Goal: Information Seeking & Learning: Learn about a topic

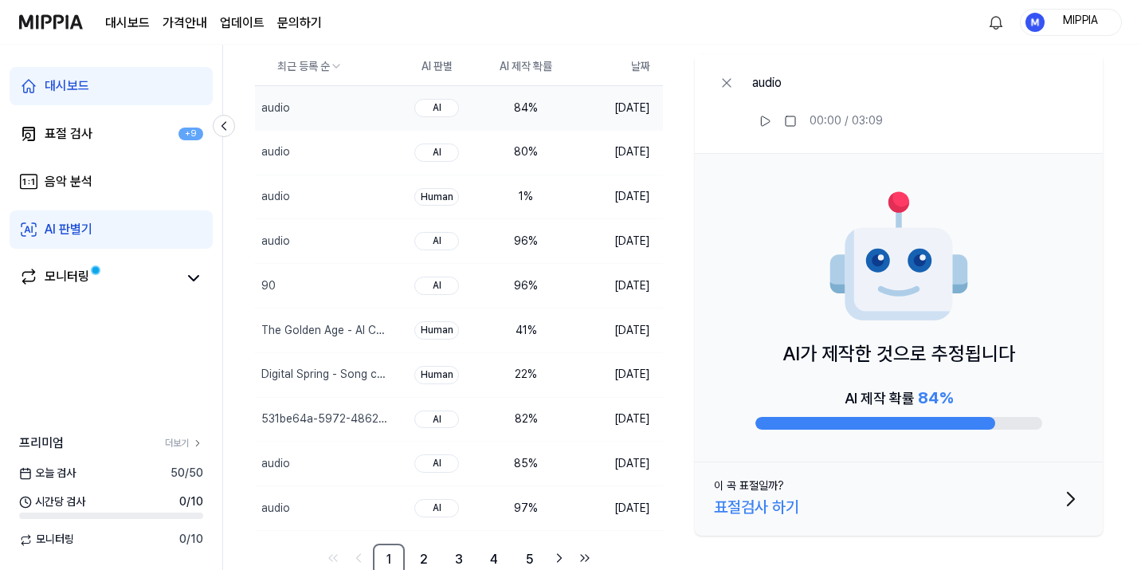
scroll to position [134, 0]
click at [562, 249] on td "96 %" at bounding box center [525, 241] width 89 height 45
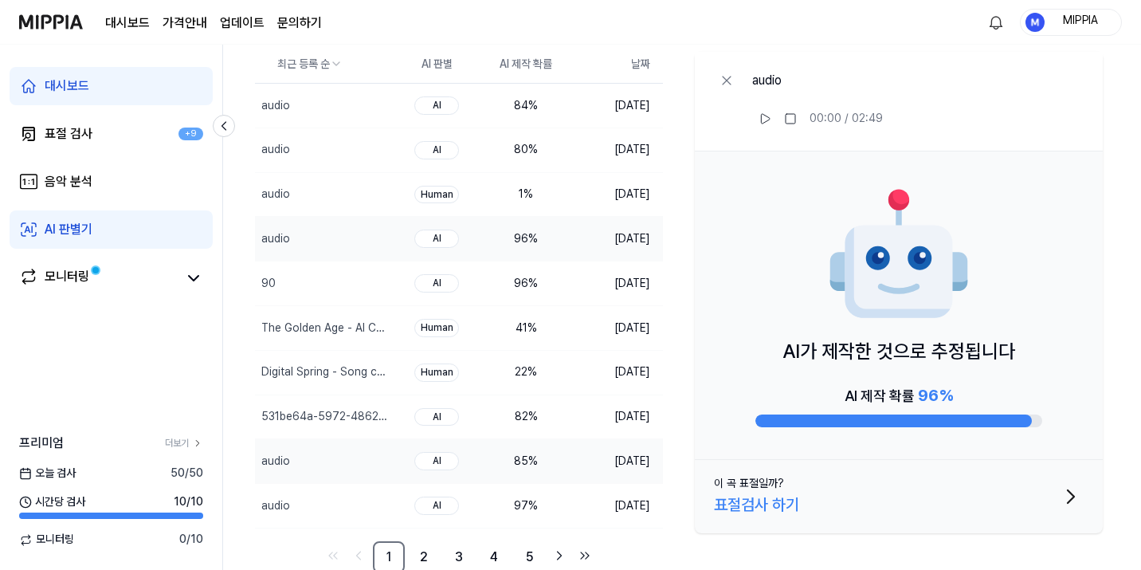
scroll to position [146, 0]
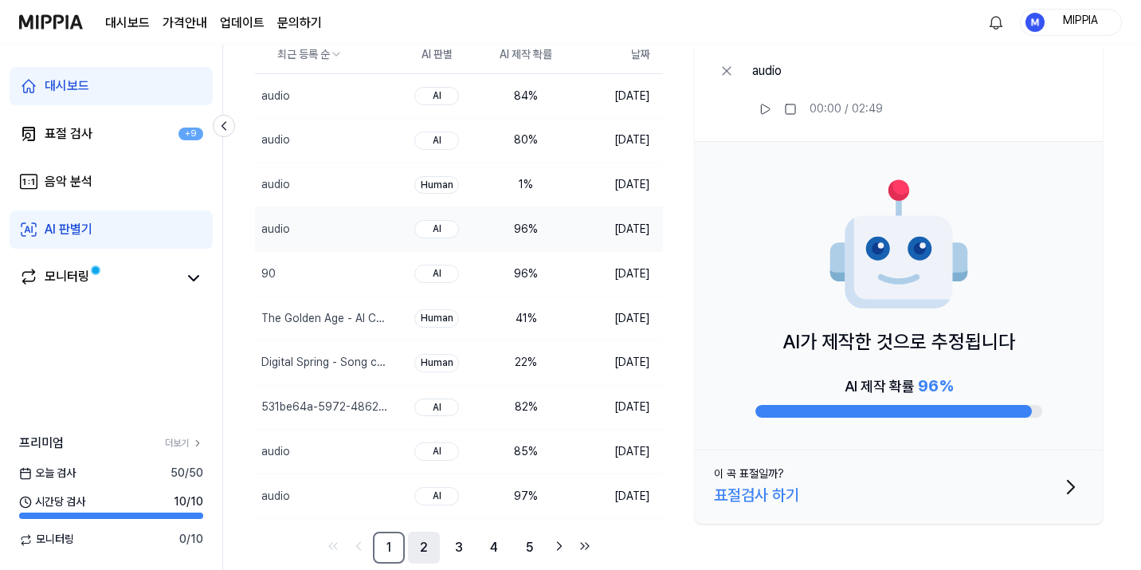
click at [430, 540] on link "2" at bounding box center [424, 547] width 32 height 32
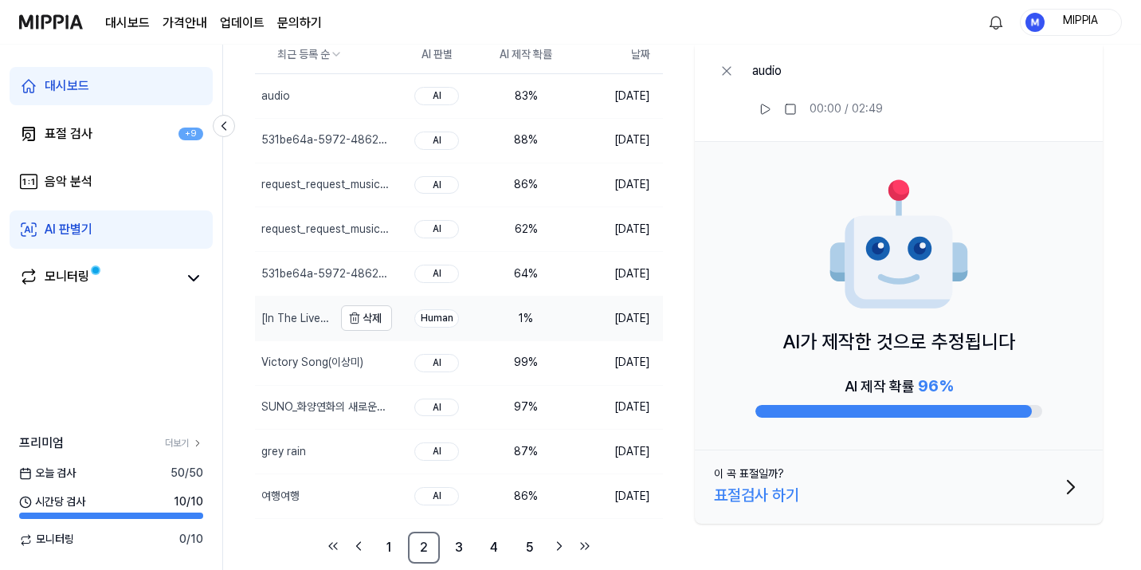
click at [312, 326] on div "[In The Live] [4K] g0nny (거니) - 다 좋을 때｜Stone LIVE" at bounding box center [294, 318] width 78 height 44
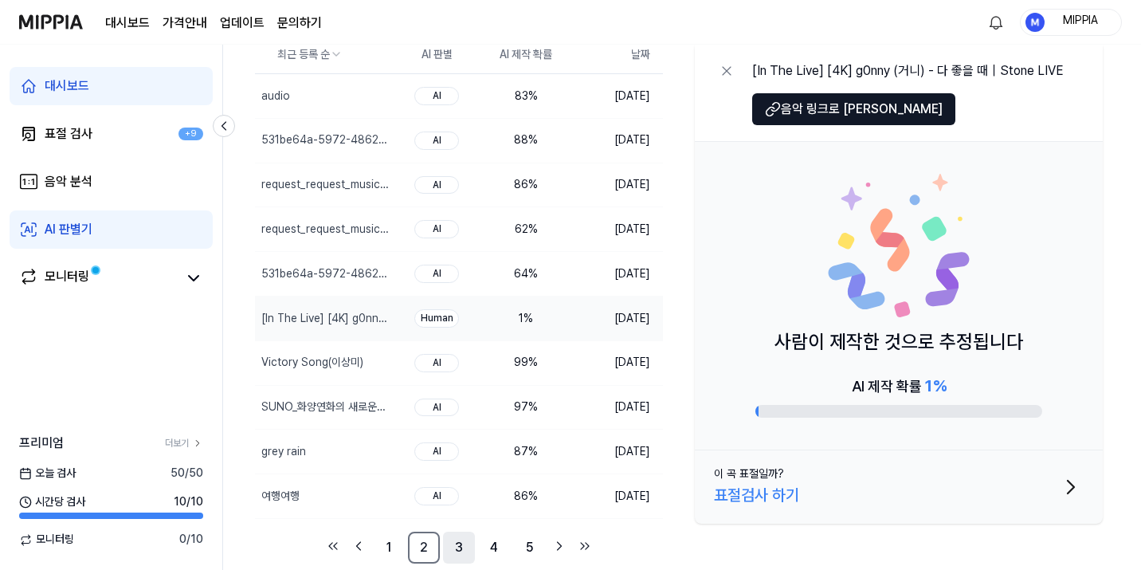
click at [456, 548] on link "3" at bounding box center [459, 547] width 32 height 32
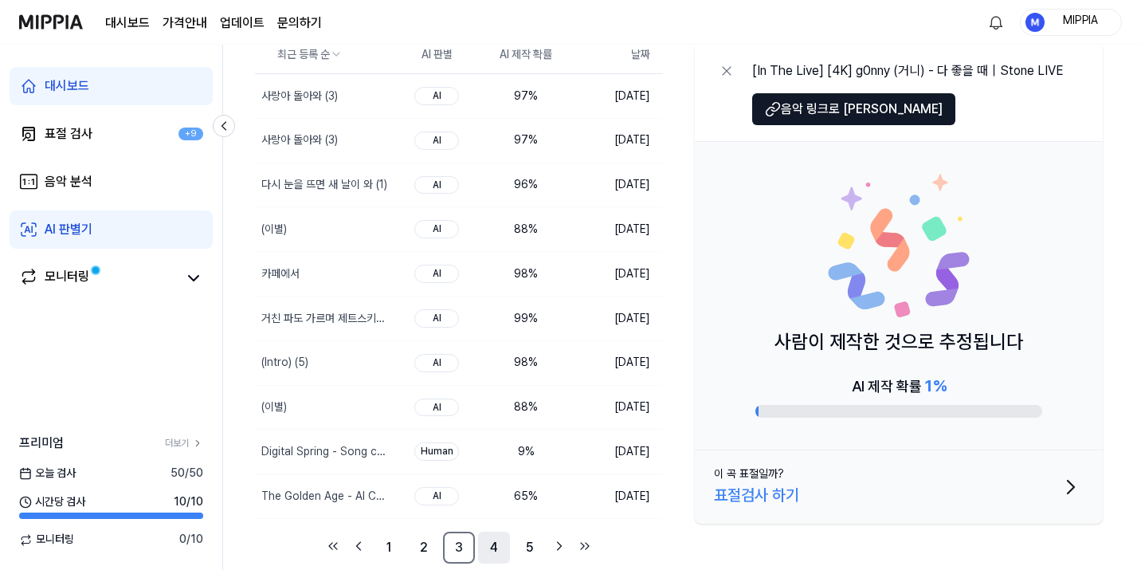
click at [497, 557] on link "4" at bounding box center [494, 547] width 32 height 32
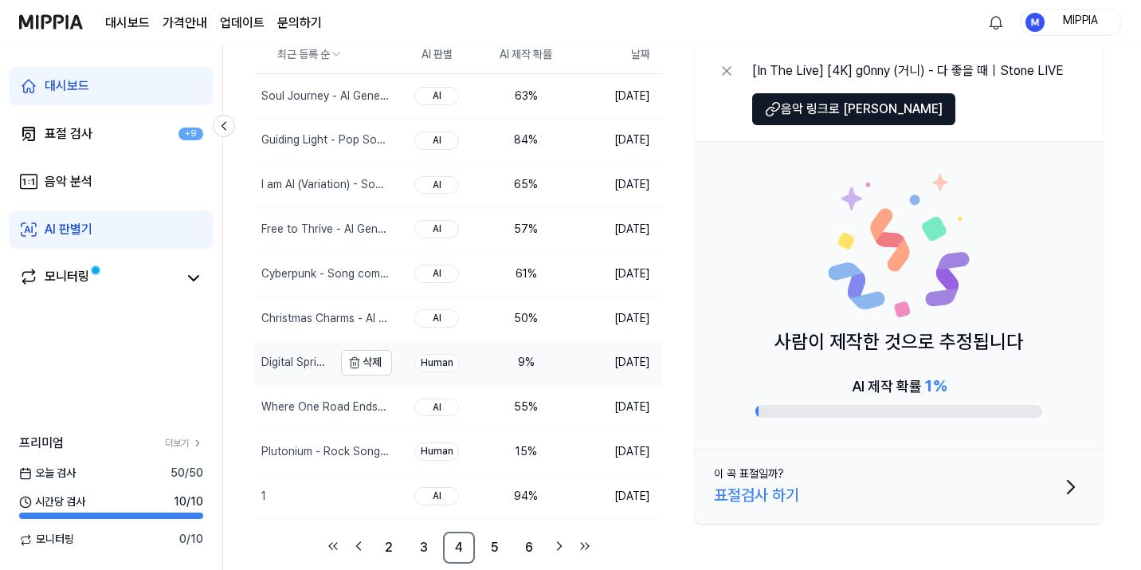
click at [334, 354] on td "Digital Spring - Song composed by AI ｜ AIVA 삭제" at bounding box center [323, 363] width 137 height 44
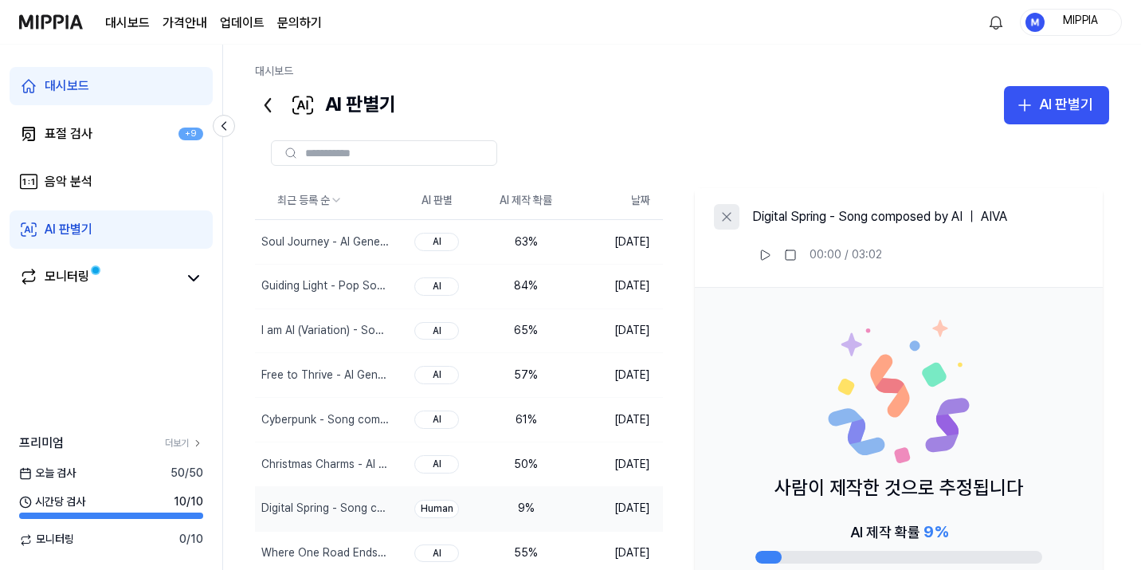
click at [737, 219] on button at bounding box center [726, 216] width 25 height 25
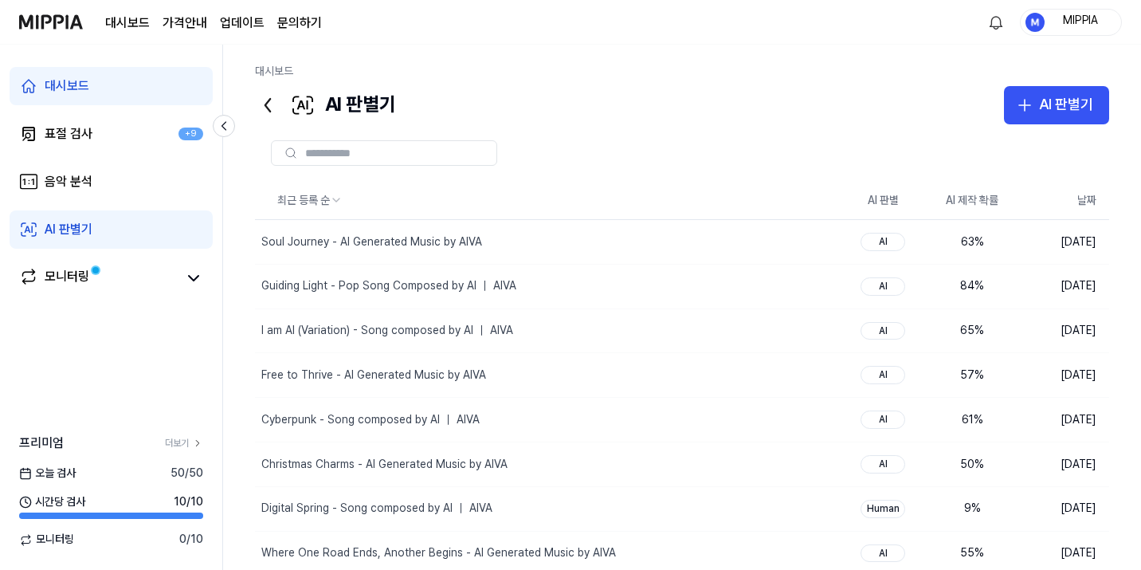
click at [137, 217] on link "AI 판별기" at bounding box center [111, 229] width 203 height 38
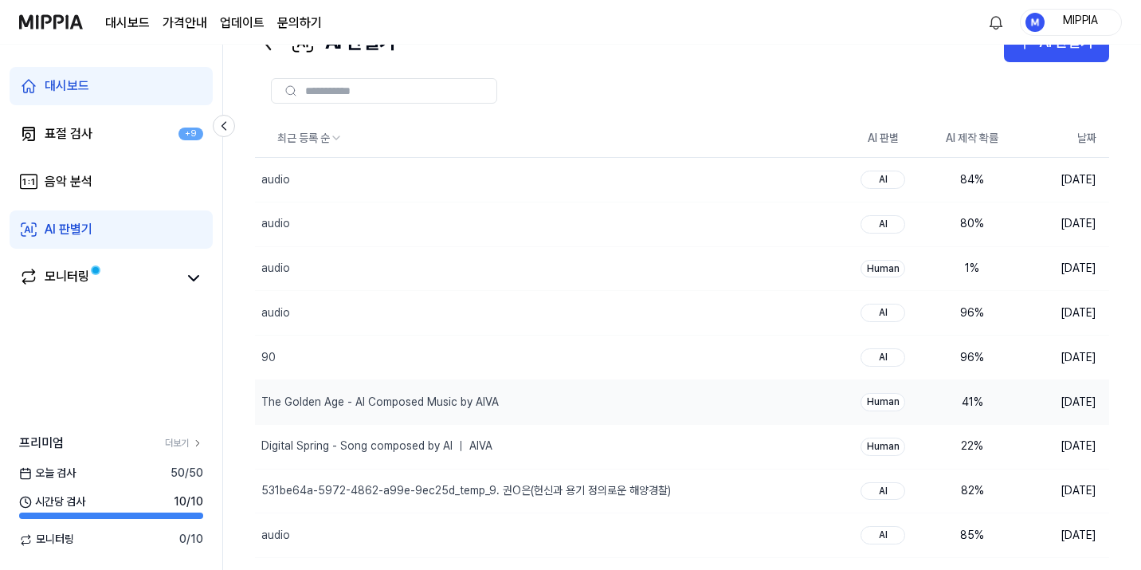
scroll to position [146, 0]
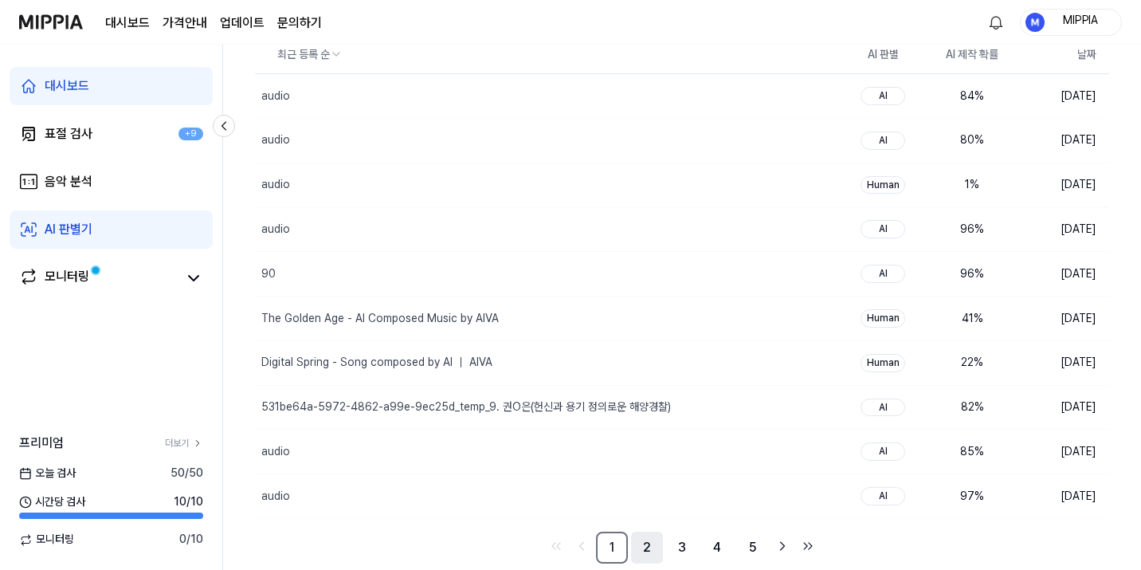
click at [646, 549] on link "2" at bounding box center [647, 547] width 32 height 32
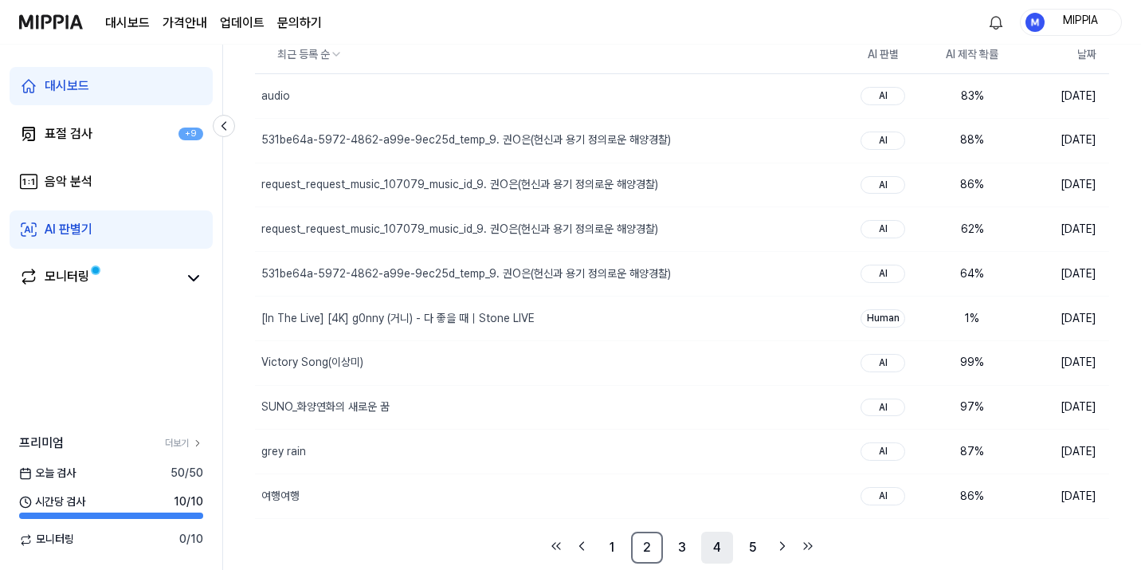
click at [720, 554] on link "4" at bounding box center [717, 547] width 32 height 32
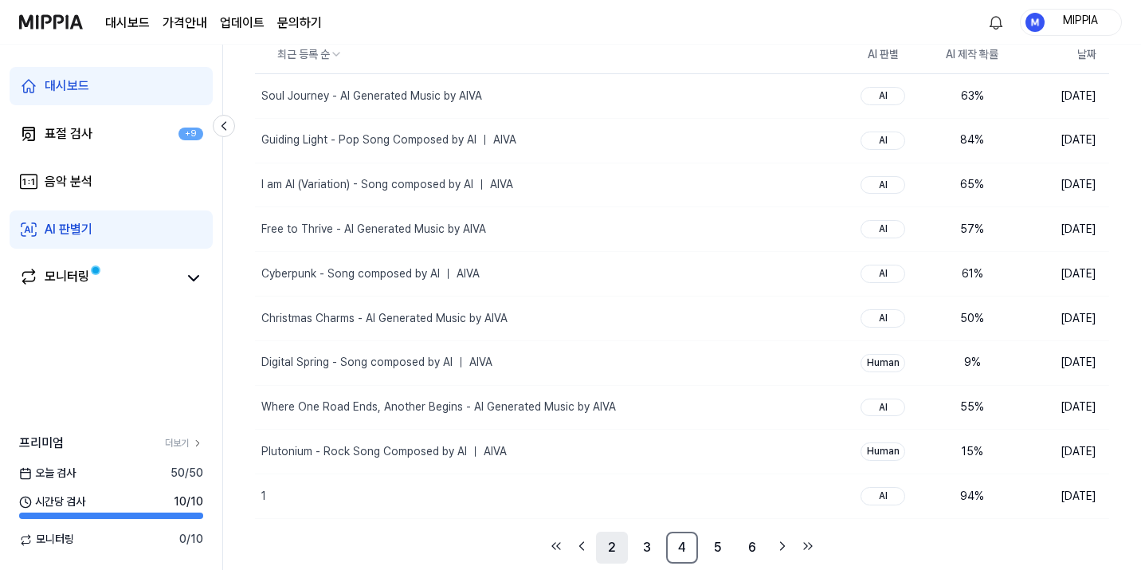
click at [598, 550] on link "2" at bounding box center [612, 547] width 32 height 32
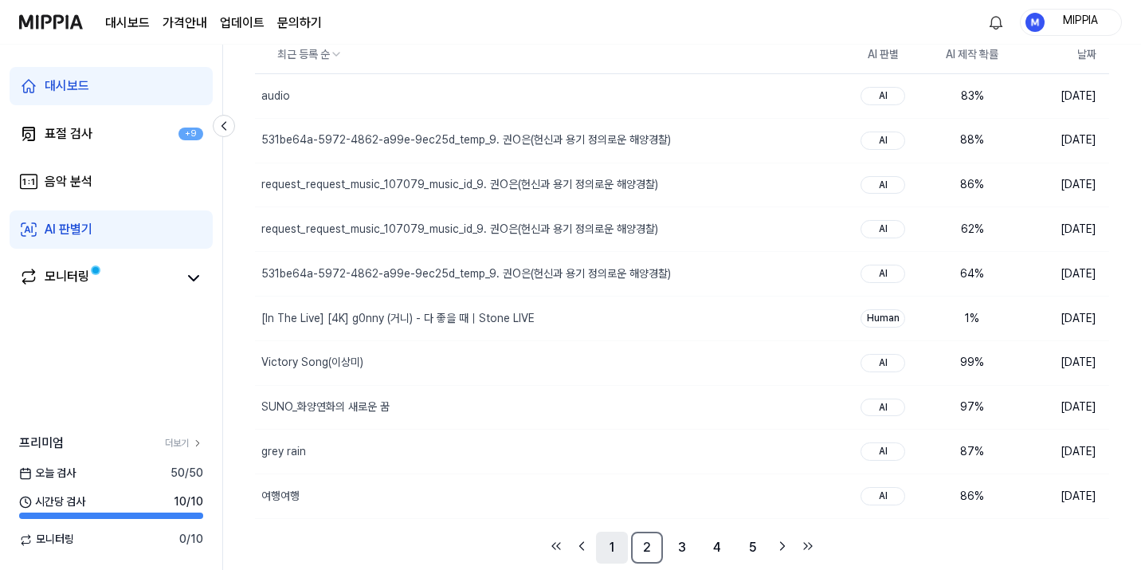
click at [611, 553] on link "1" at bounding box center [612, 547] width 32 height 32
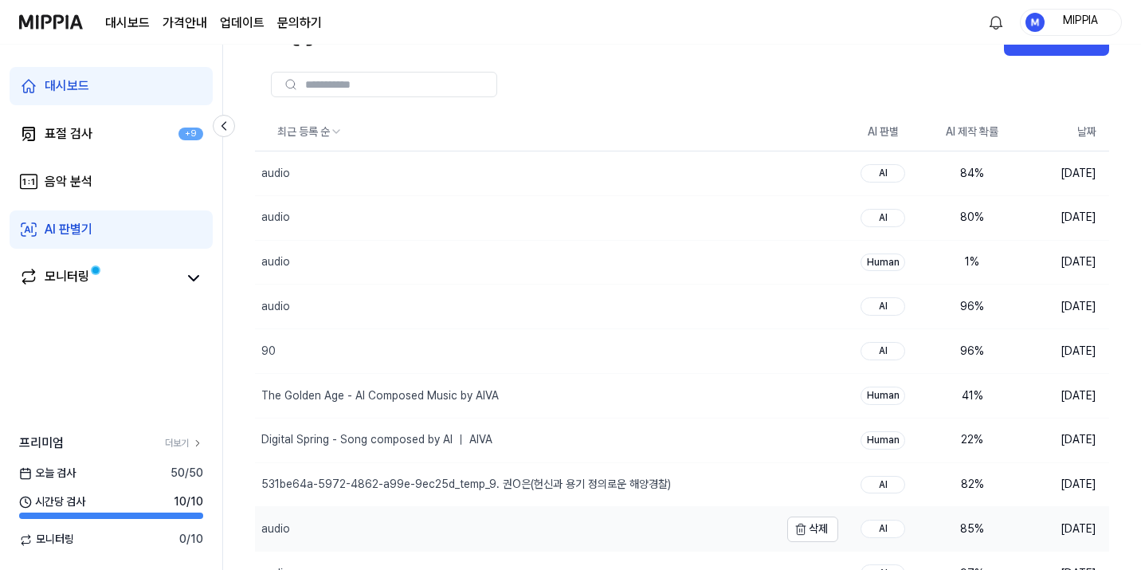
scroll to position [146, 0]
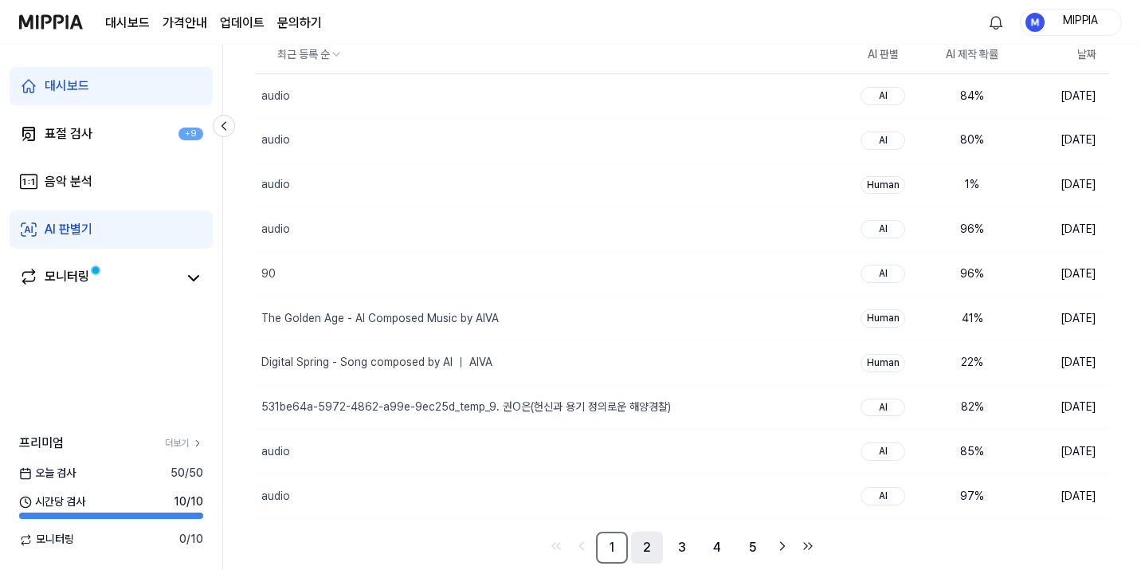
click at [645, 548] on link "2" at bounding box center [647, 547] width 32 height 32
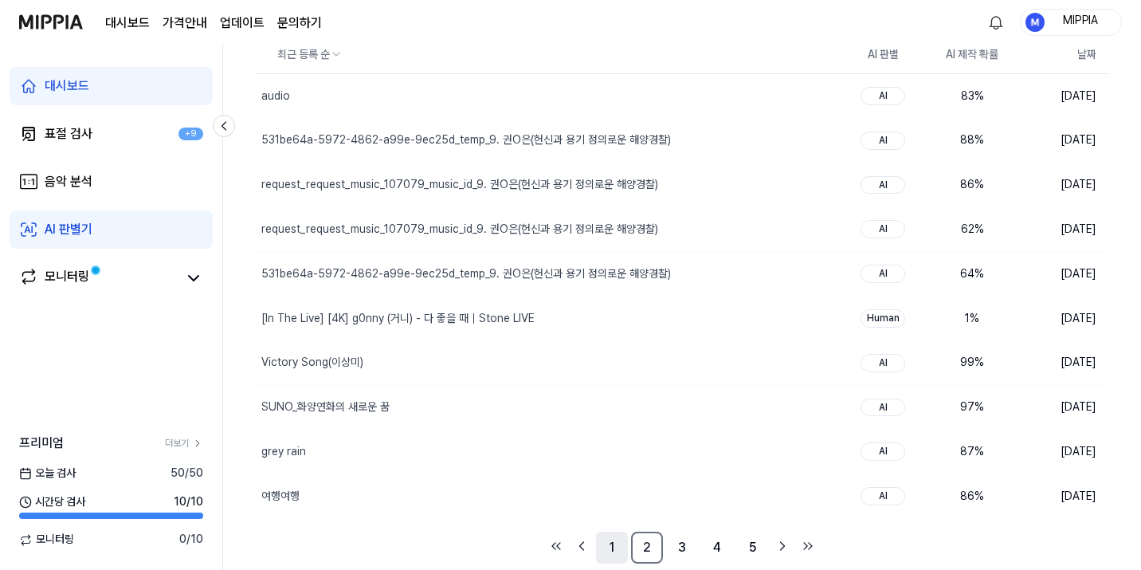
click at [607, 555] on link "1" at bounding box center [612, 547] width 32 height 32
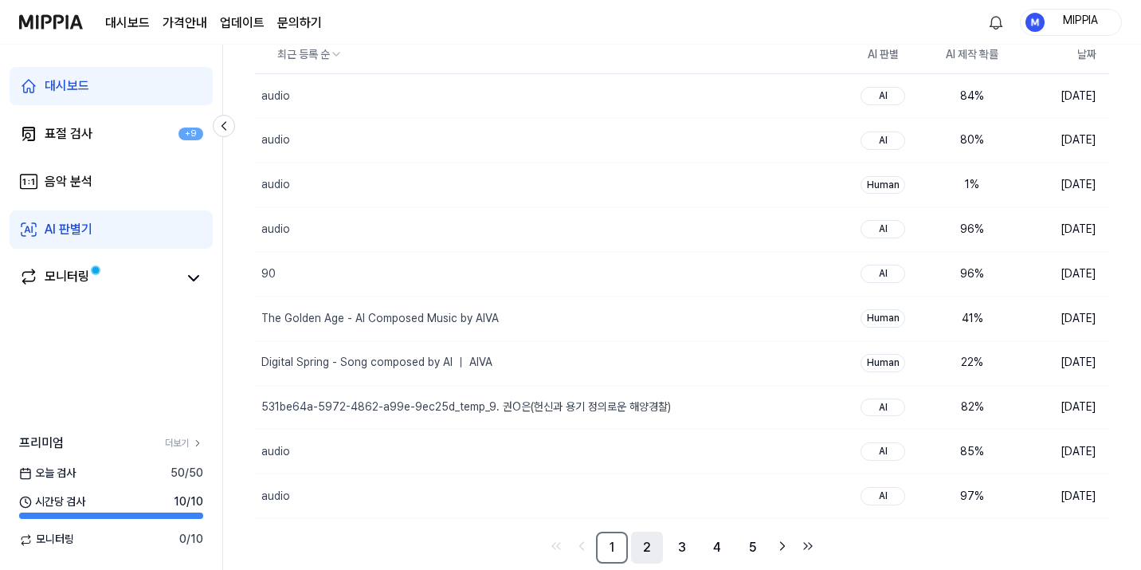
click at [637, 547] on link "2" at bounding box center [647, 547] width 32 height 32
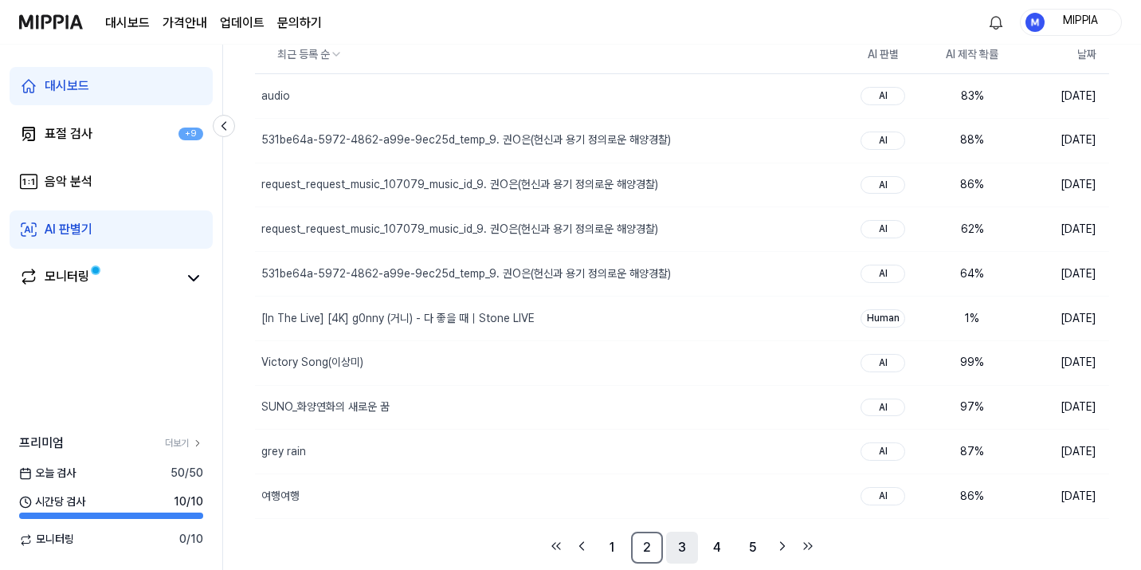
click at [668, 554] on link "3" at bounding box center [682, 547] width 32 height 32
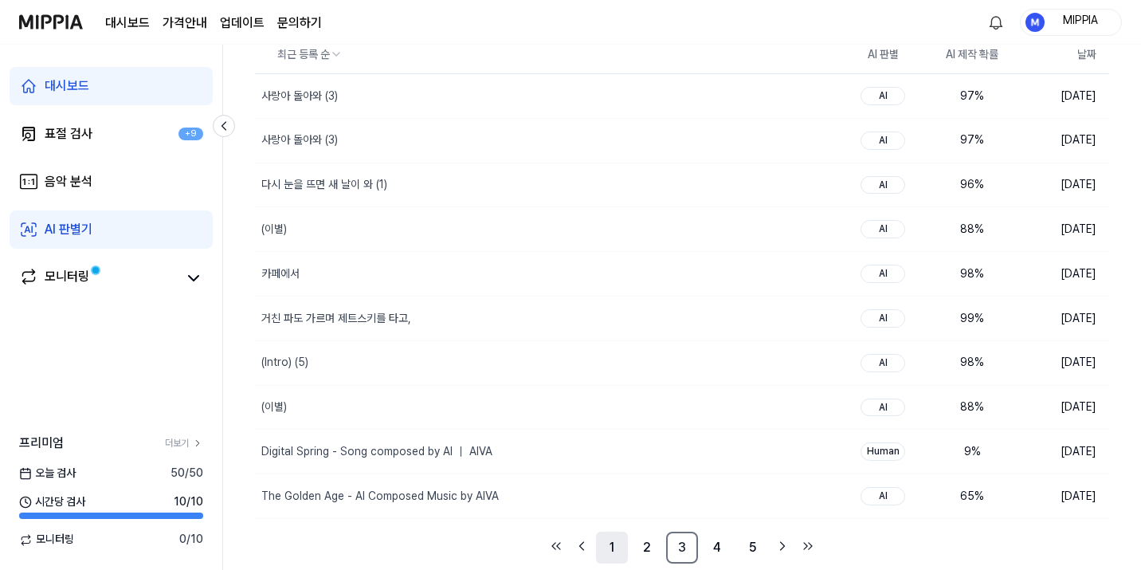
click at [597, 554] on link "1" at bounding box center [612, 547] width 32 height 32
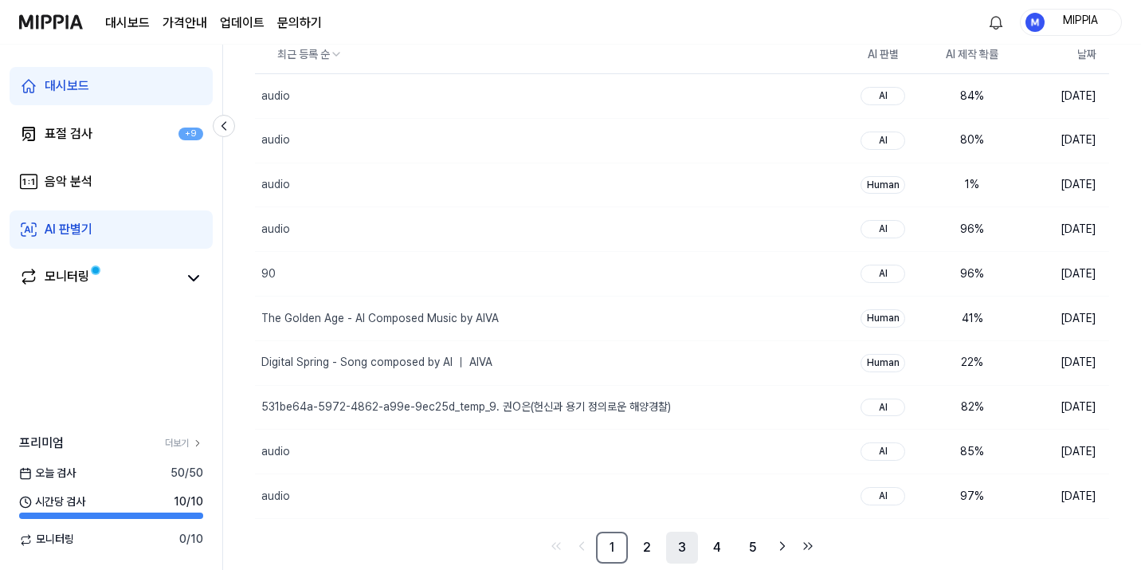
click at [676, 549] on link "3" at bounding box center [682, 547] width 32 height 32
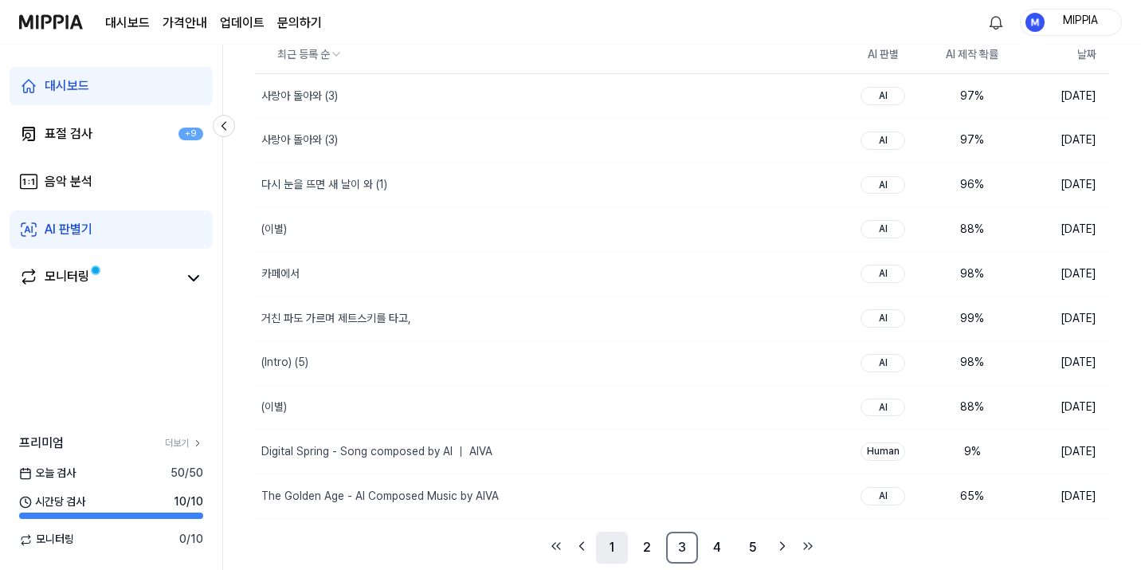
click at [614, 550] on link "1" at bounding box center [612, 547] width 32 height 32
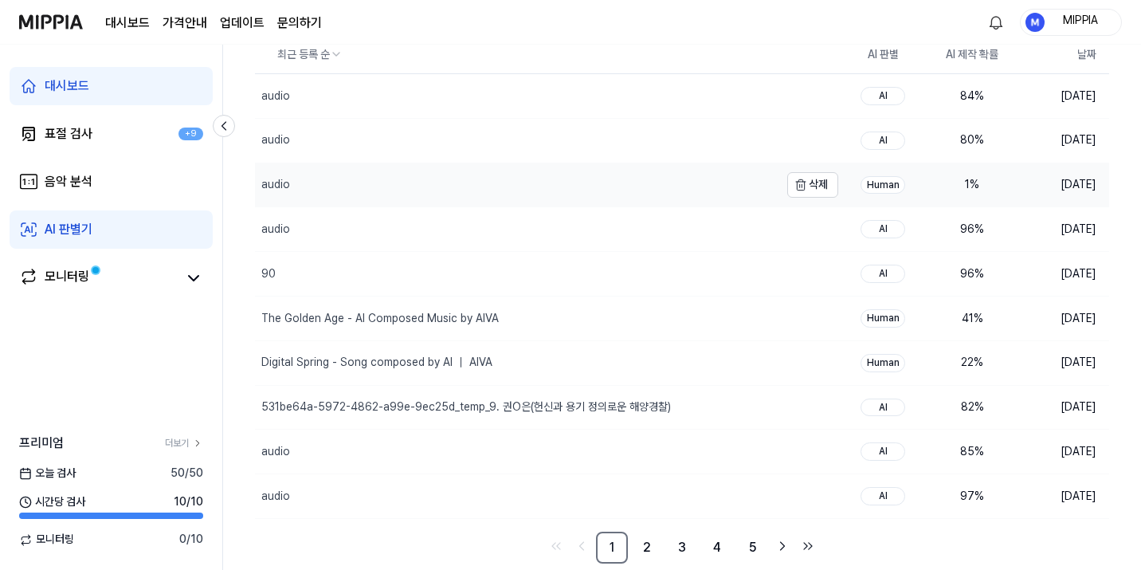
click at [658, 196] on div "audio" at bounding box center [517, 185] width 524 height 44
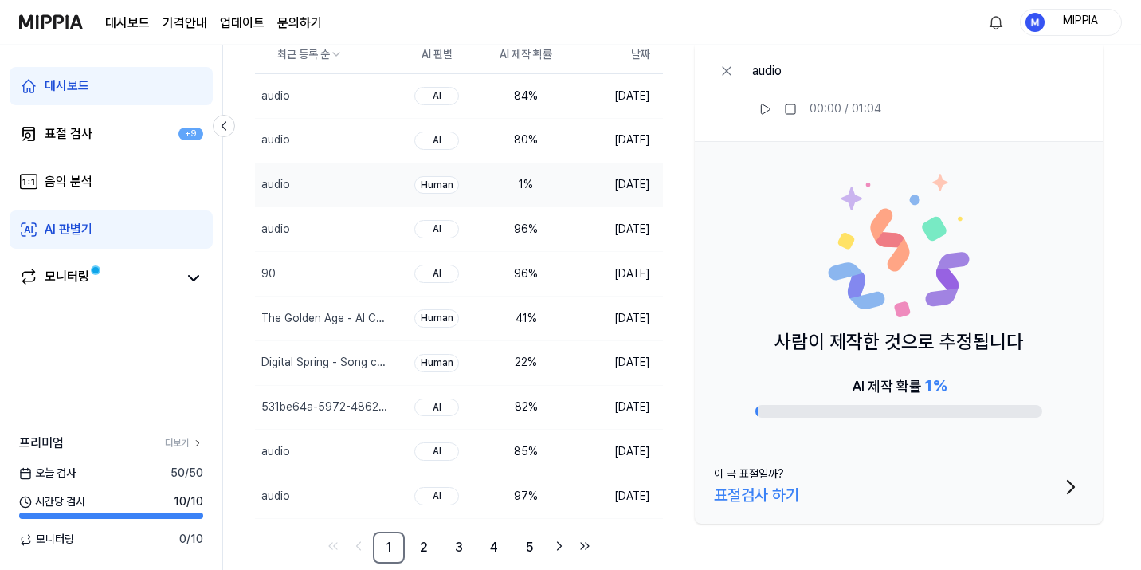
click at [951, 131] on div "audio 00:00 / 01:04" at bounding box center [899, 92] width 408 height 100
click at [719, 72] on icon at bounding box center [727, 71] width 16 height 16
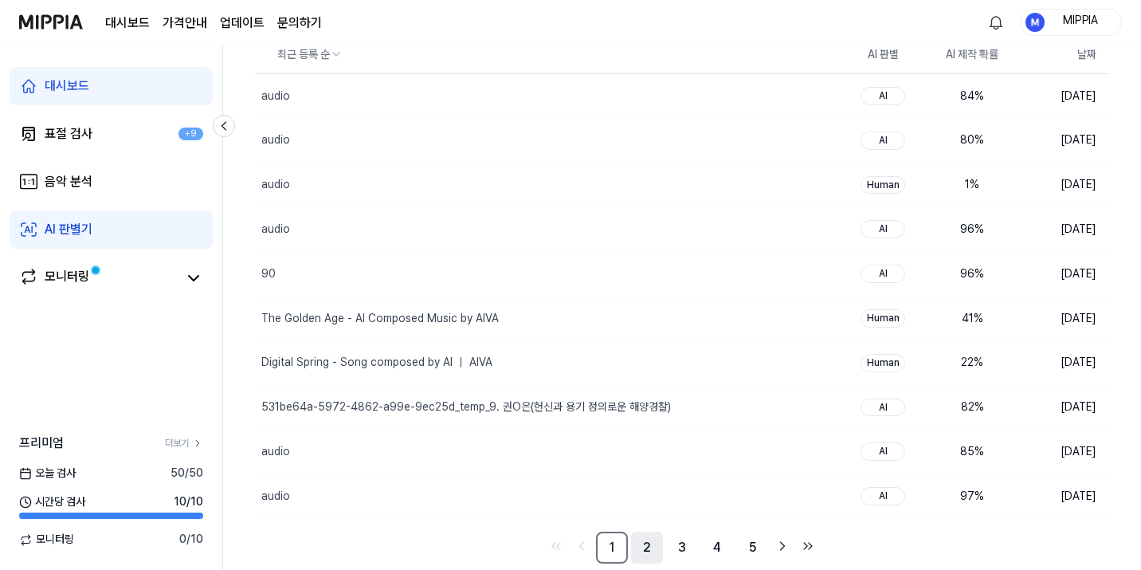
click at [640, 550] on link "2" at bounding box center [647, 547] width 32 height 32
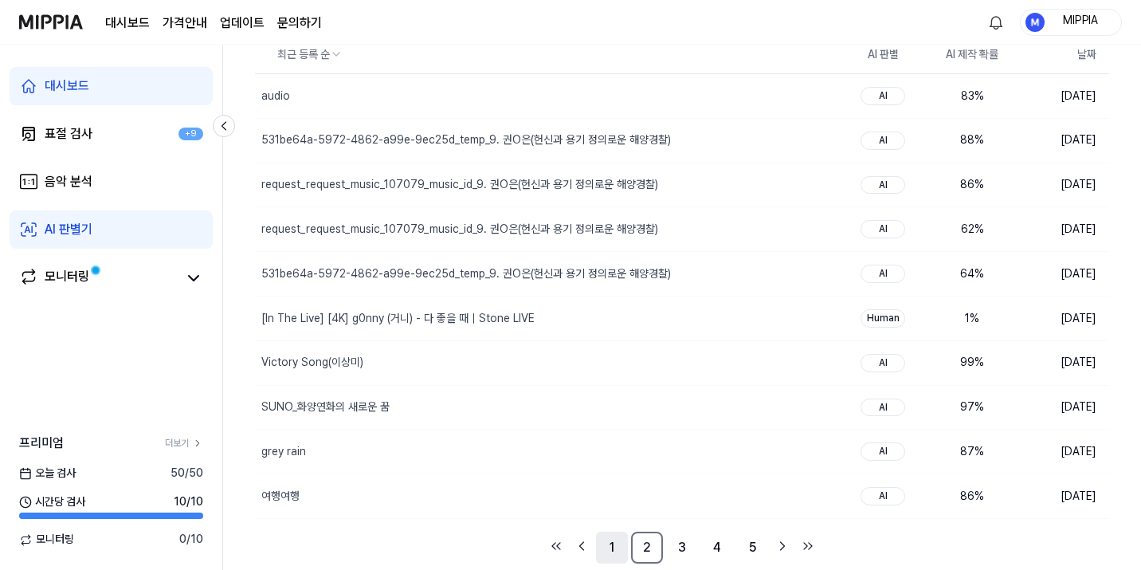
click at [613, 554] on link "1" at bounding box center [612, 547] width 32 height 32
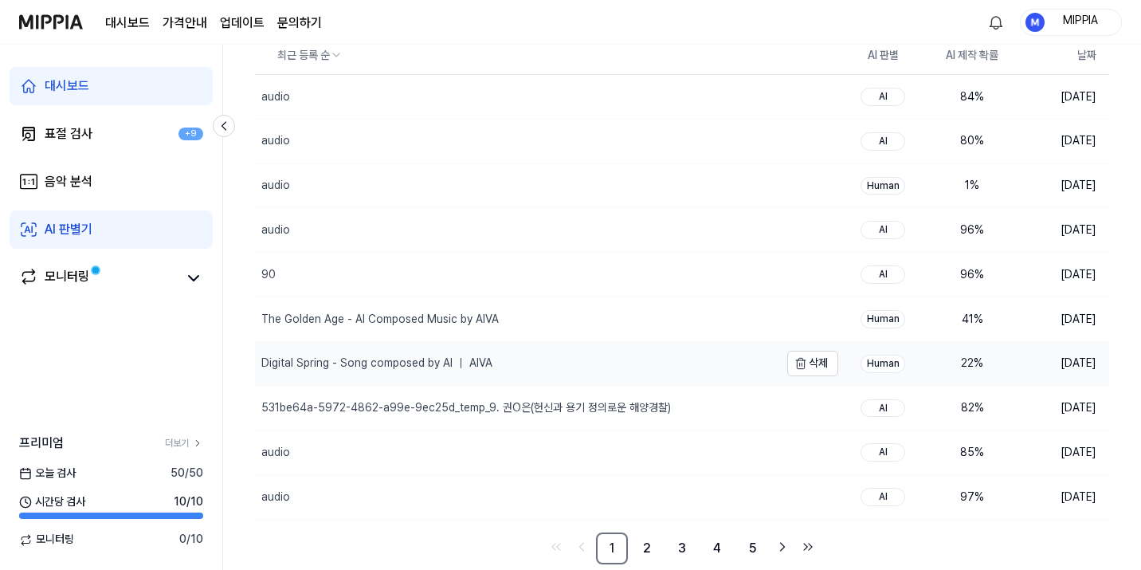
scroll to position [146, 0]
click at [1067, 26] on div "MIPPIA" at bounding box center [1080, 22] width 62 height 18
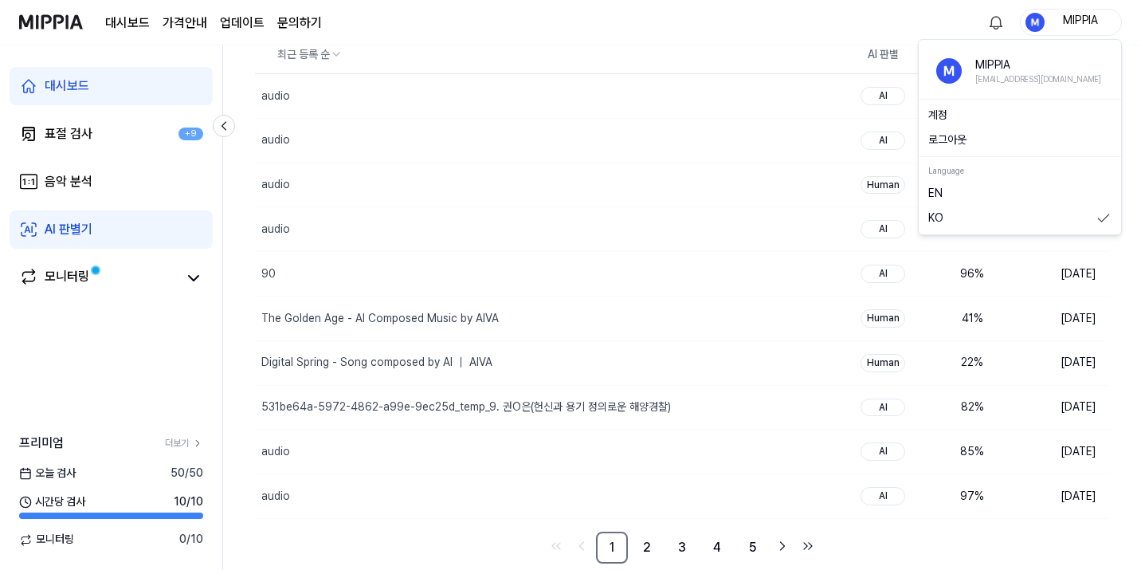
click at [977, 143] on button "로그아웃" at bounding box center [1019, 140] width 183 height 16
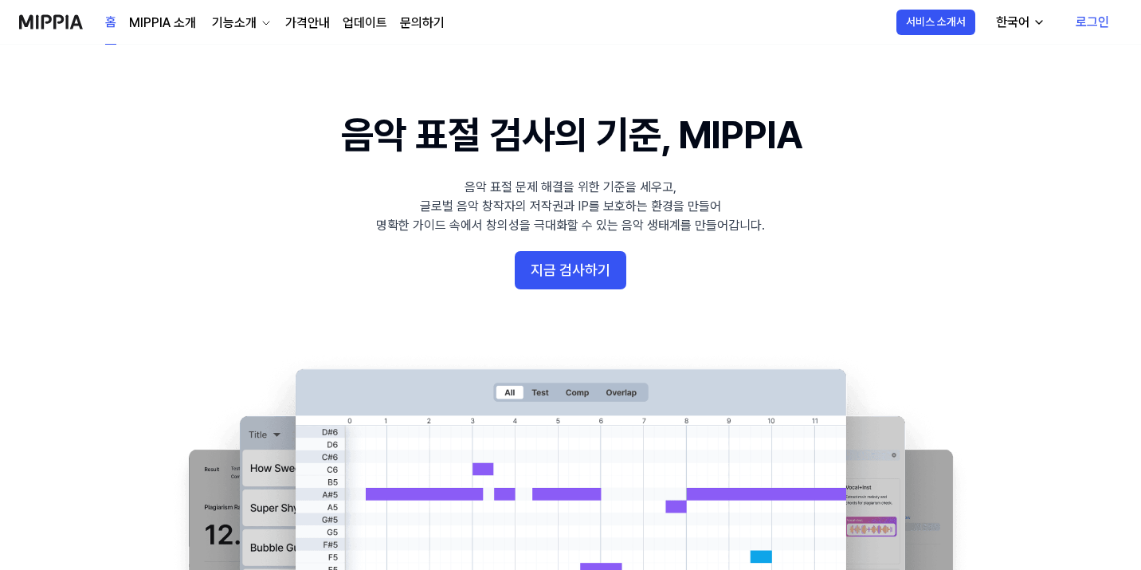
click at [1086, 24] on link "로그인" at bounding box center [1092, 22] width 59 height 45
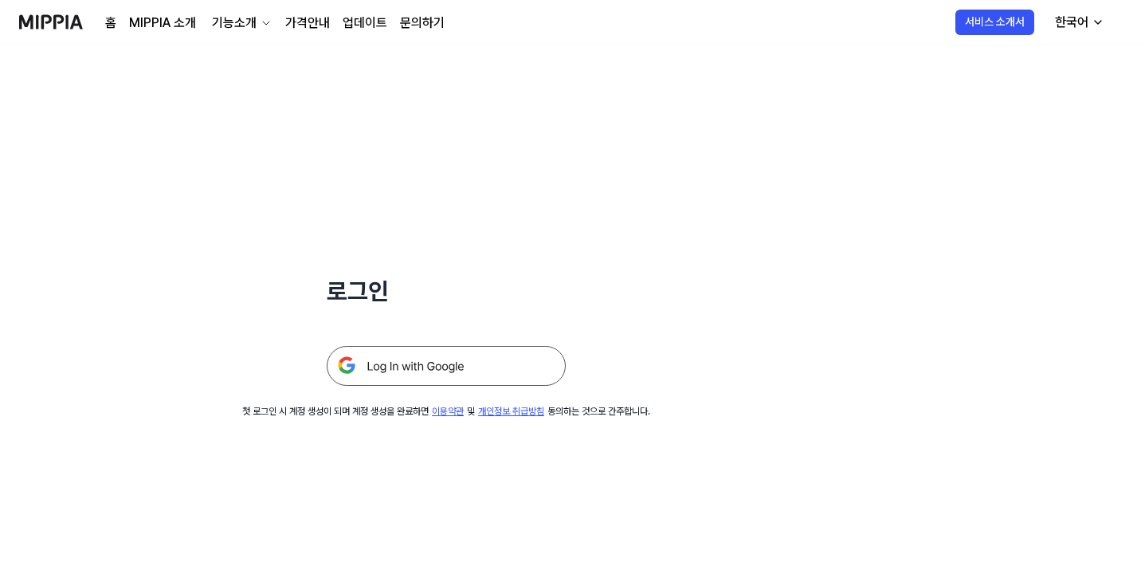
click at [1099, 26] on icon "button" at bounding box center [1097, 22] width 13 height 13
click at [1042, 68] on link "English" at bounding box center [1030, 65] width 153 height 32
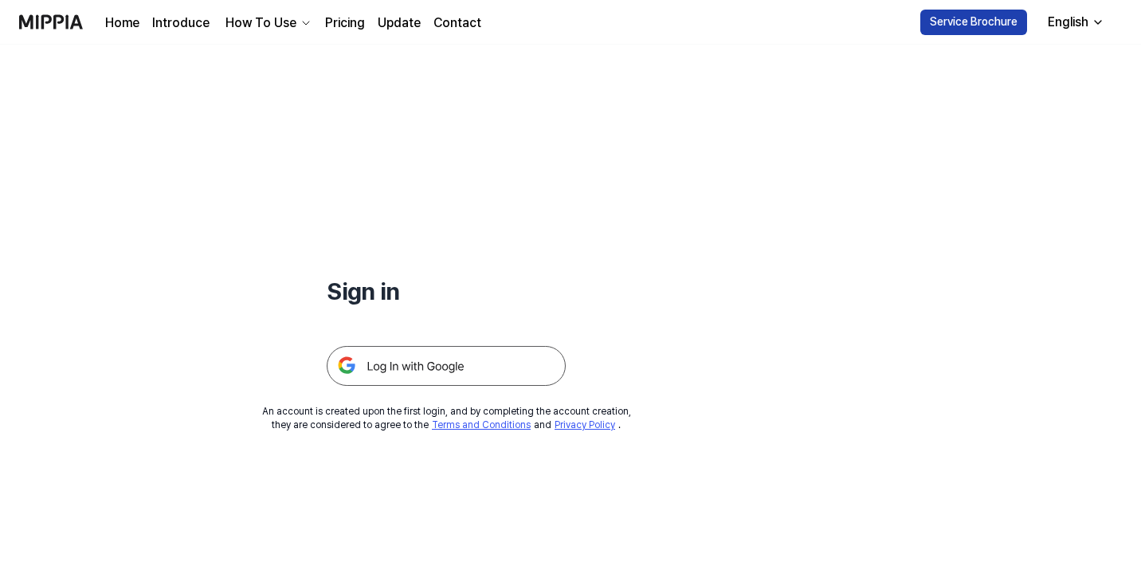
click at [983, 25] on button "Service Brochure" at bounding box center [973, 22] width 107 height 25
click at [1061, 19] on div "English" at bounding box center [1067, 22] width 47 height 19
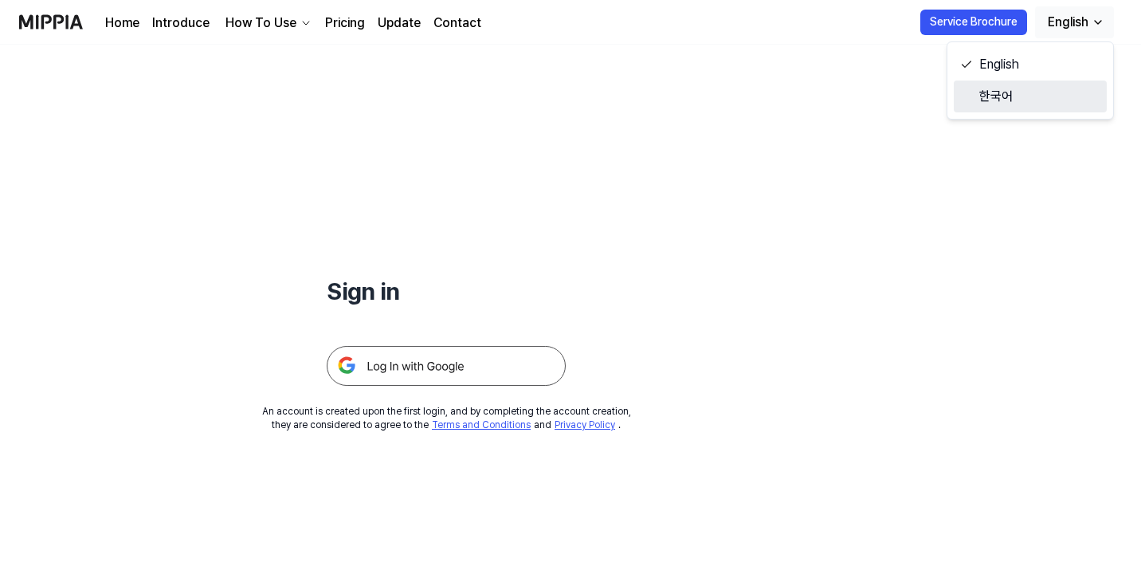
click at [1000, 100] on link "한국어" at bounding box center [1030, 96] width 153 height 32
